Goal: Information Seeking & Learning: Learn about a topic

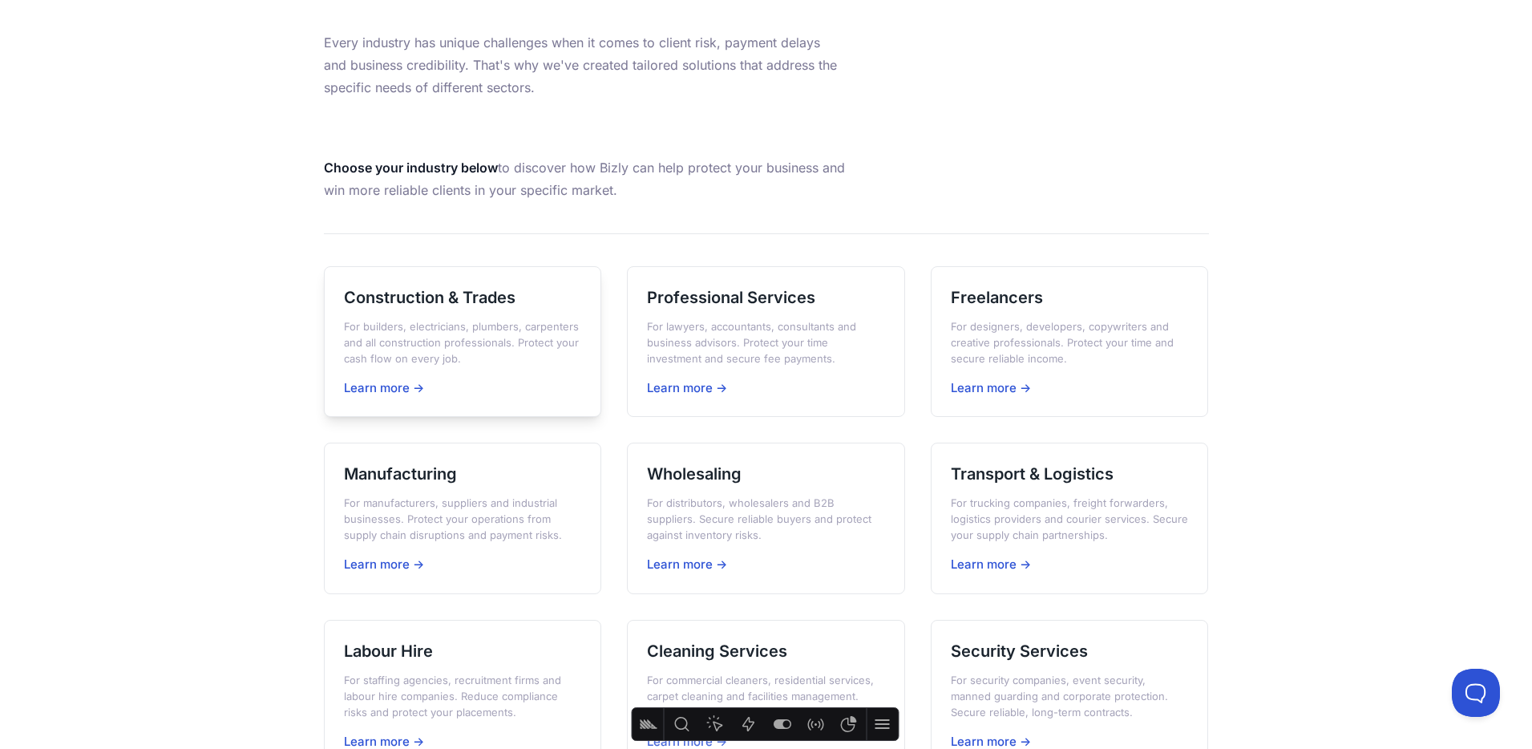
scroll to position [206, 0]
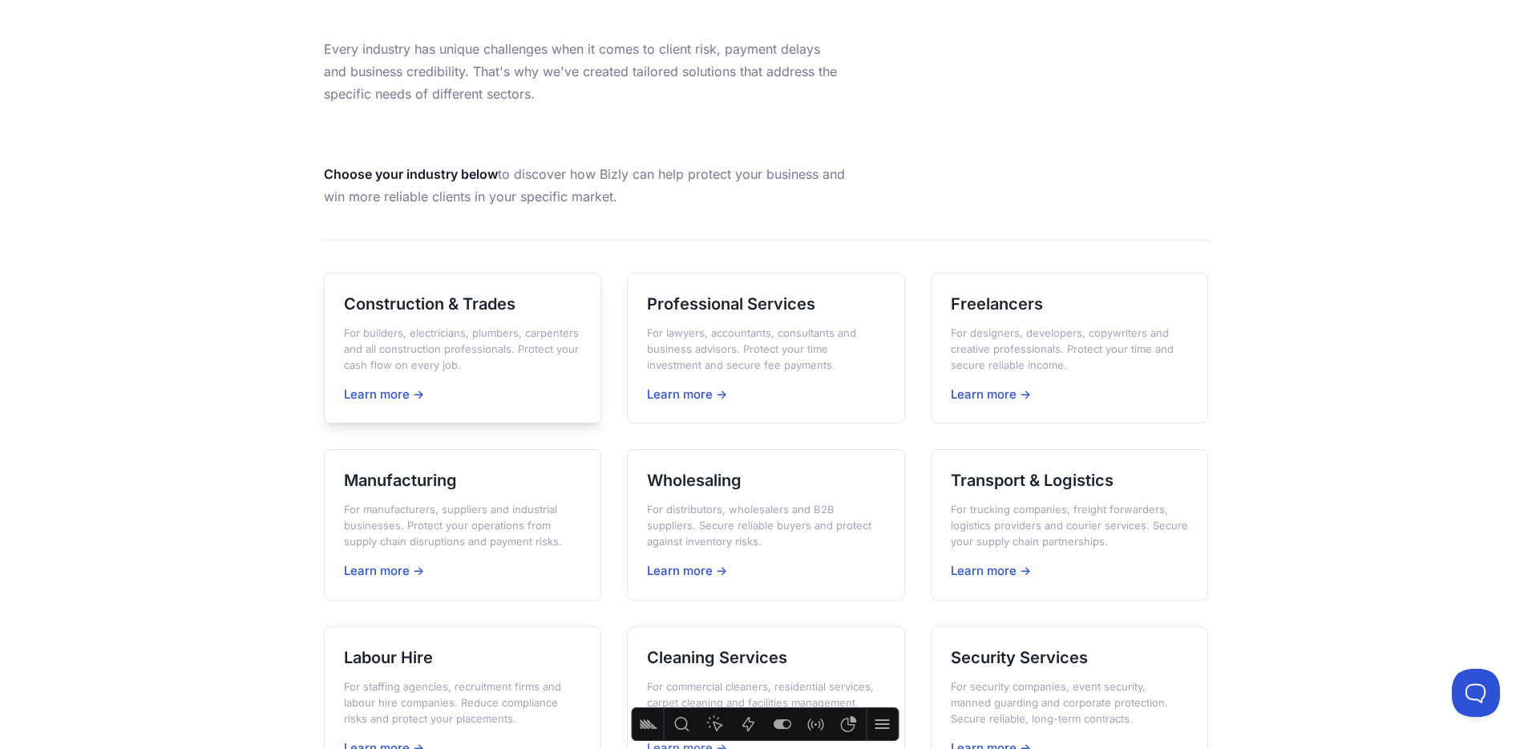
click at [424, 310] on h3 "Construction & Trades" at bounding box center [463, 304] width 238 height 22
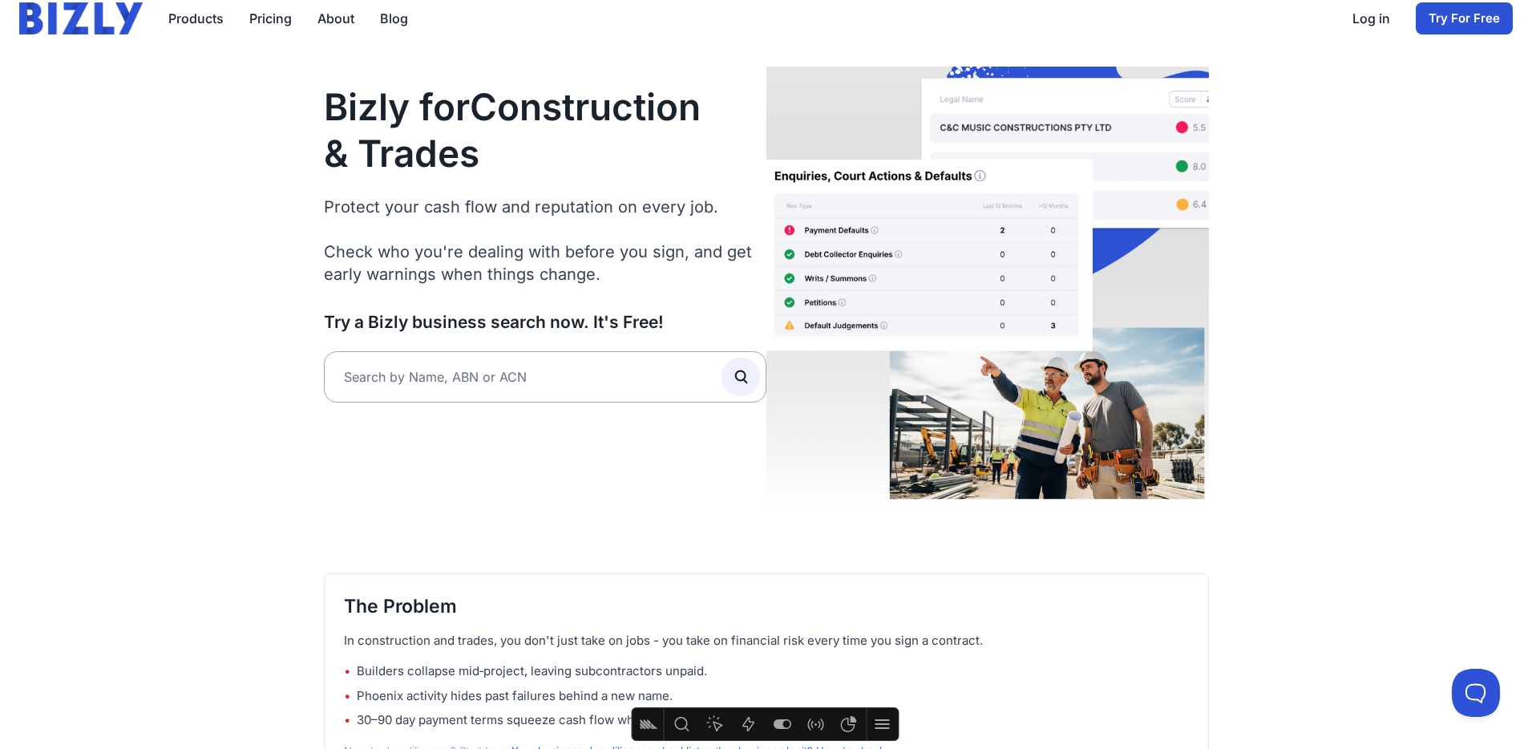
scroll to position [60, 0]
